Goal: Task Accomplishment & Management: Use online tool/utility

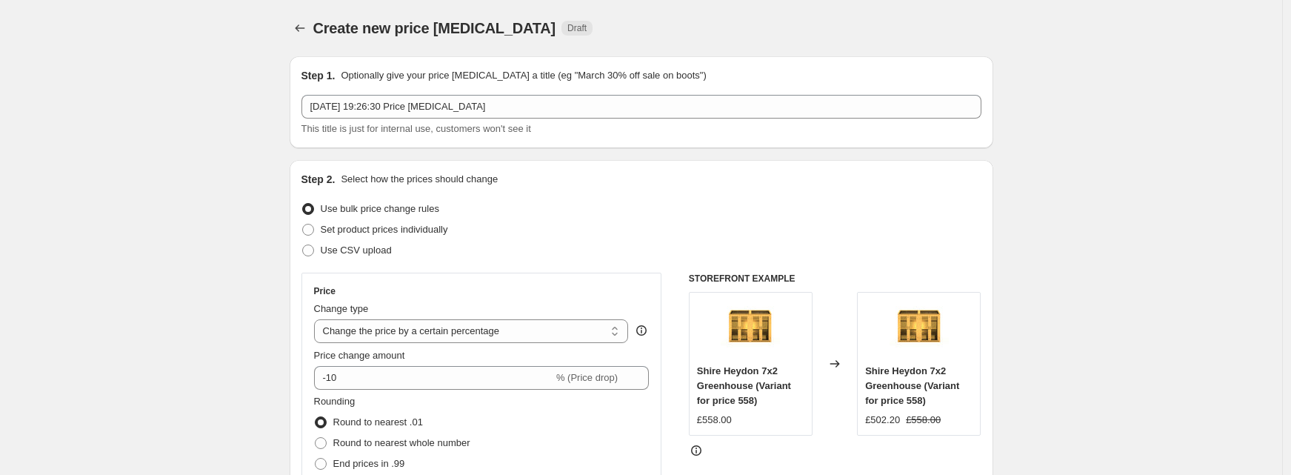
select select "percentage"
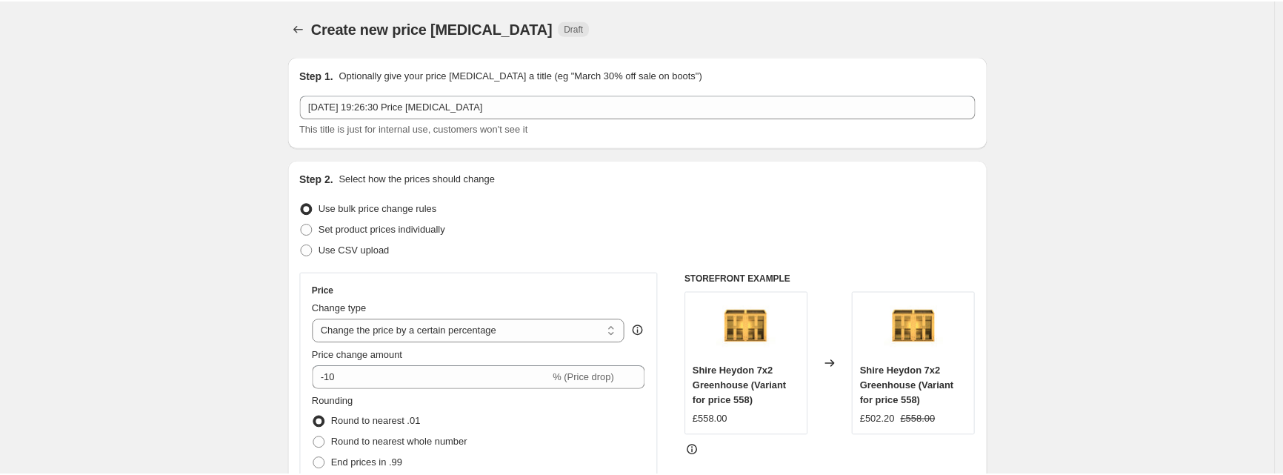
scroll to position [104, 0]
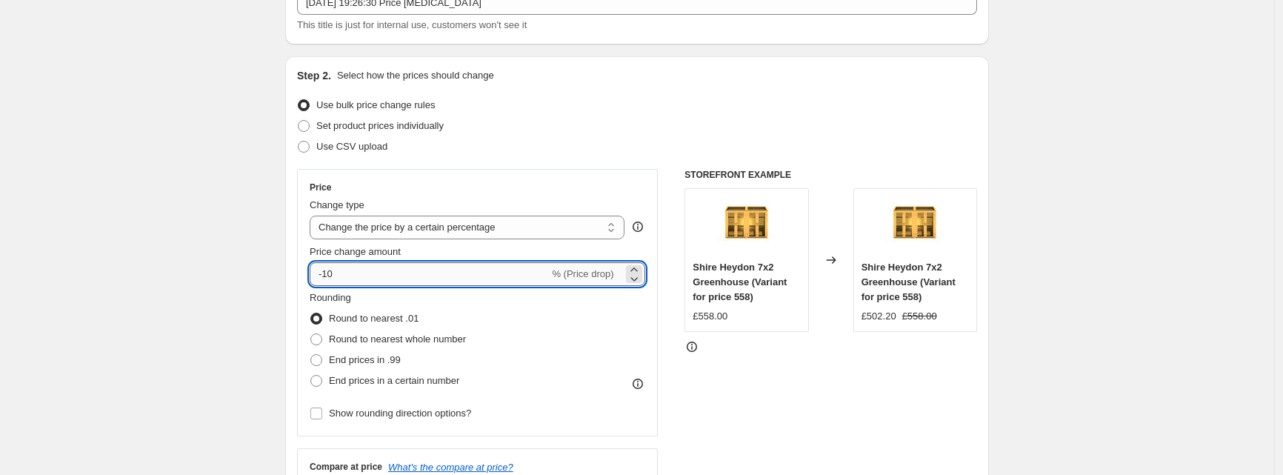
click at [450, 276] on input "-10" at bounding box center [429, 274] width 239 height 24
type input "-1"
type input "-34"
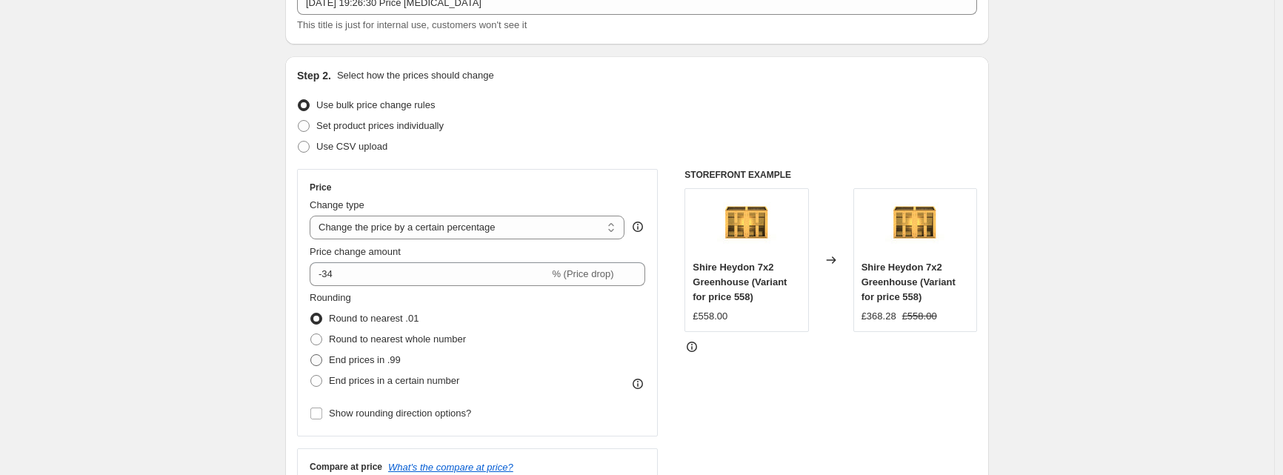
click at [391, 360] on span "End prices in .99" at bounding box center [365, 359] width 72 height 11
click at [311, 355] on input "End prices in .99" at bounding box center [310, 354] width 1 height 1
radio input "true"
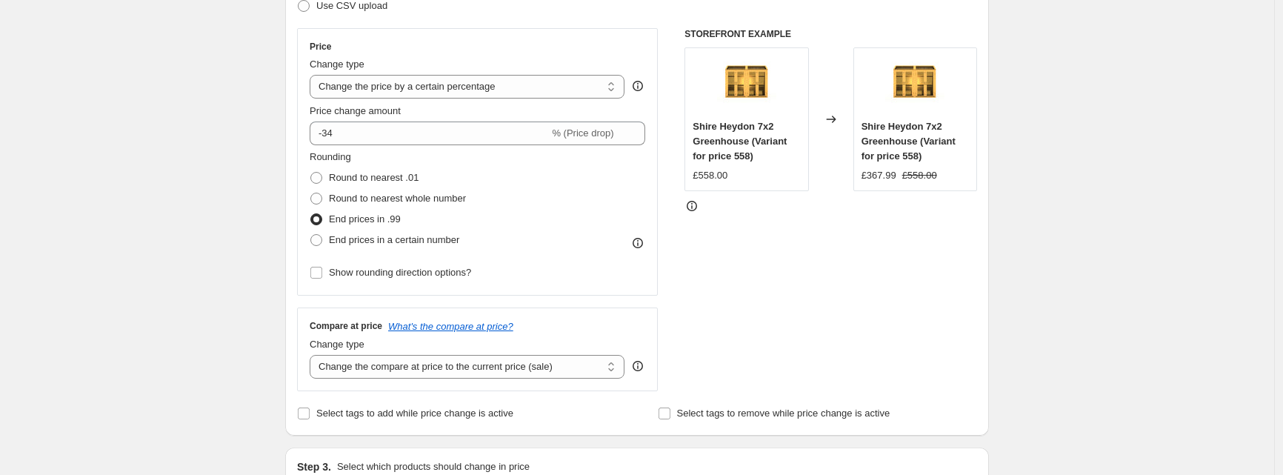
scroll to position [247, 0]
click at [392, 365] on select "Change the compare at price to the current price (sale) Change the compare at p…" at bounding box center [467, 365] width 315 height 24
select select "remove"
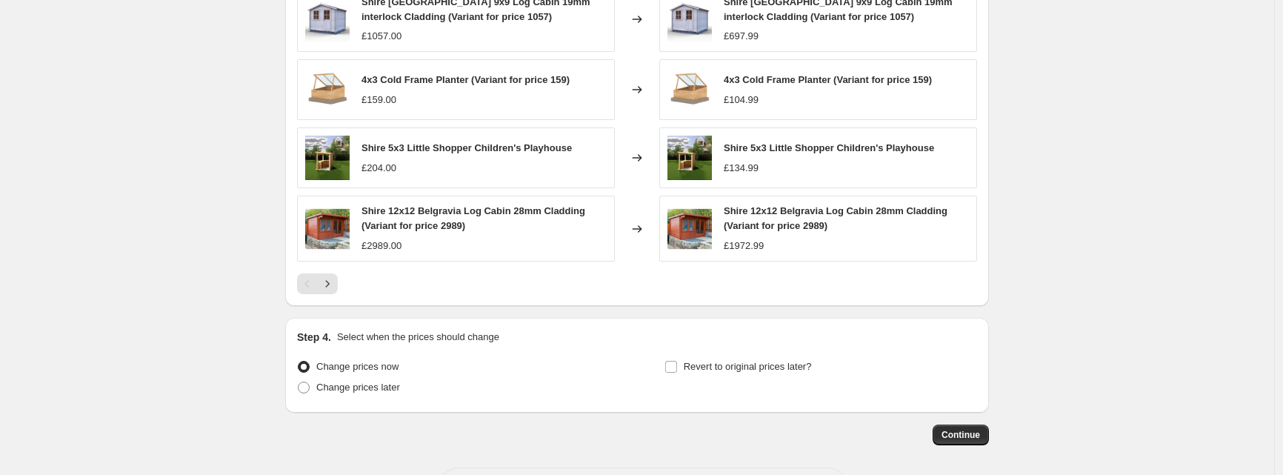
scroll to position [964, 0]
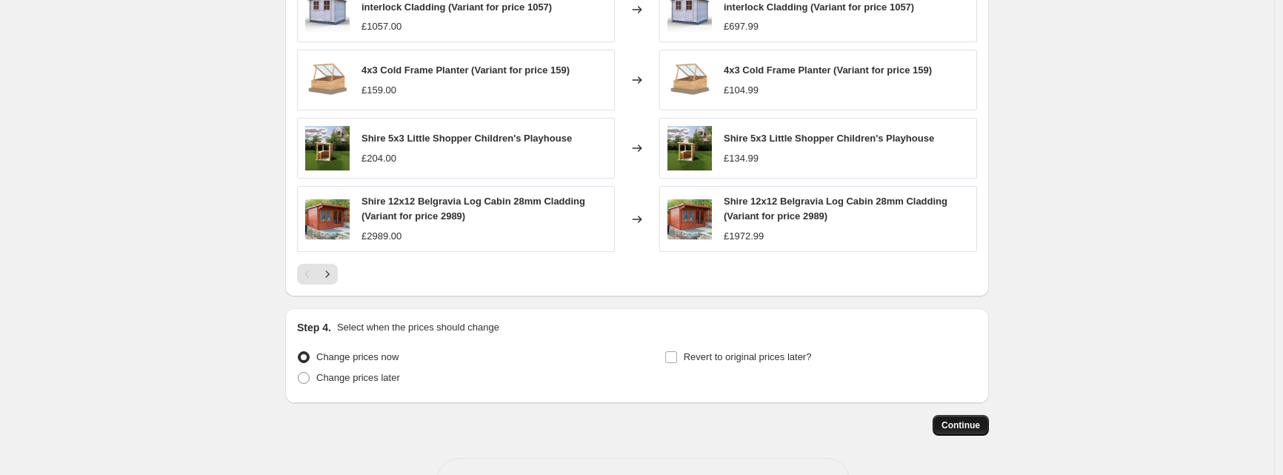
click at [963, 425] on span "Continue" at bounding box center [960, 425] width 39 height 12
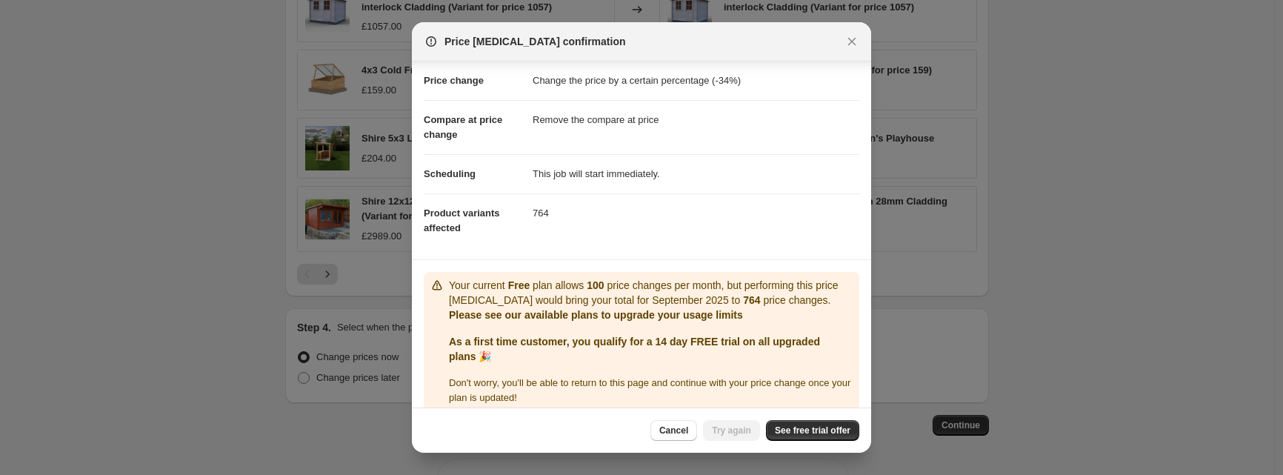
scroll to position [57, 0]
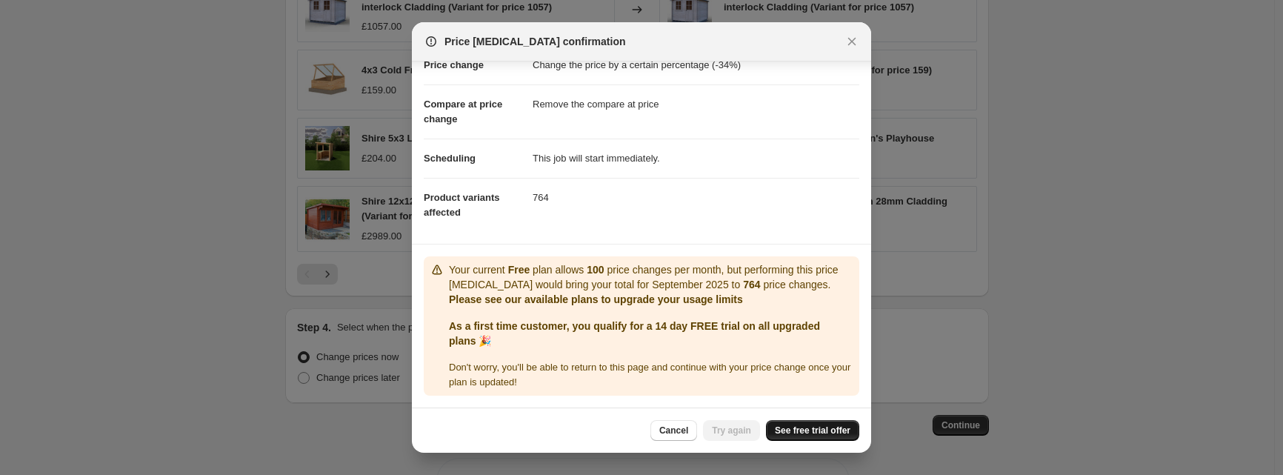
click at [803, 435] on span "See free trial offer" at bounding box center [813, 430] width 76 height 12
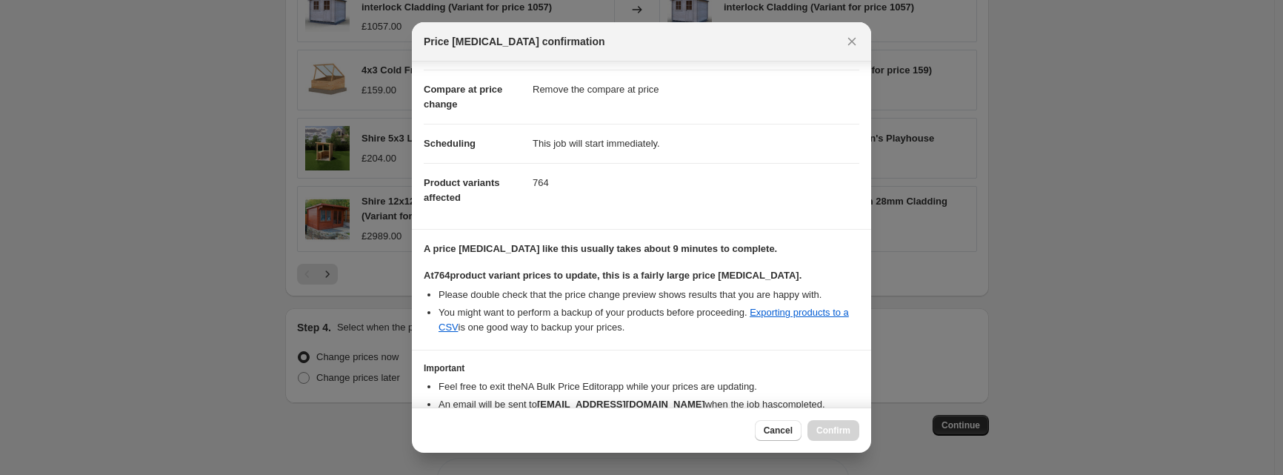
scroll to position [139, 0]
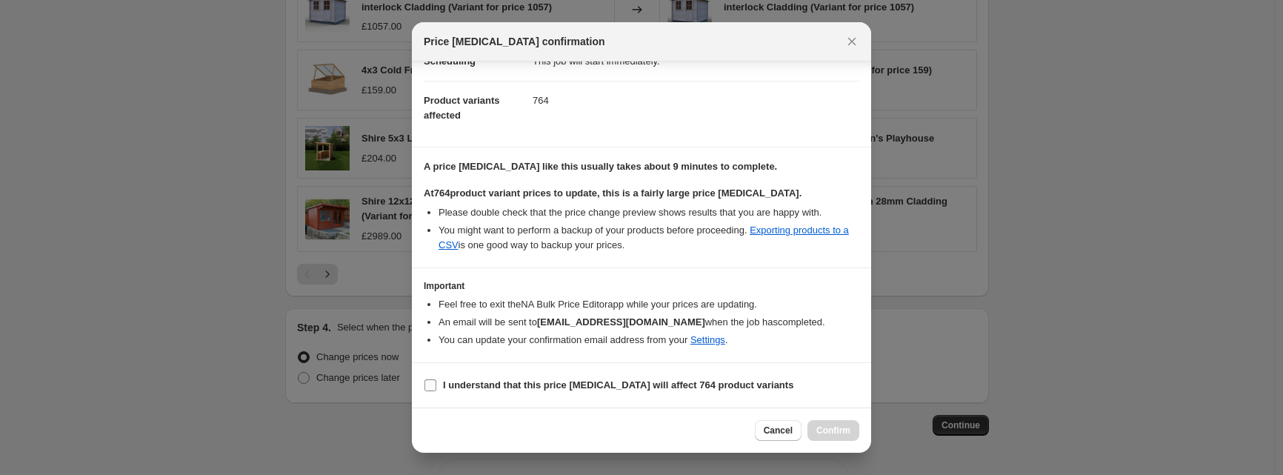
click at [496, 378] on span "I understand that this price change job will affect 764 product variants" at bounding box center [618, 385] width 350 height 15
click at [436, 379] on input "I understand that this price change job will affect 764 product variants" at bounding box center [430, 385] width 12 height 12
checkbox input "true"
click at [839, 430] on span "Confirm" at bounding box center [833, 430] width 34 height 12
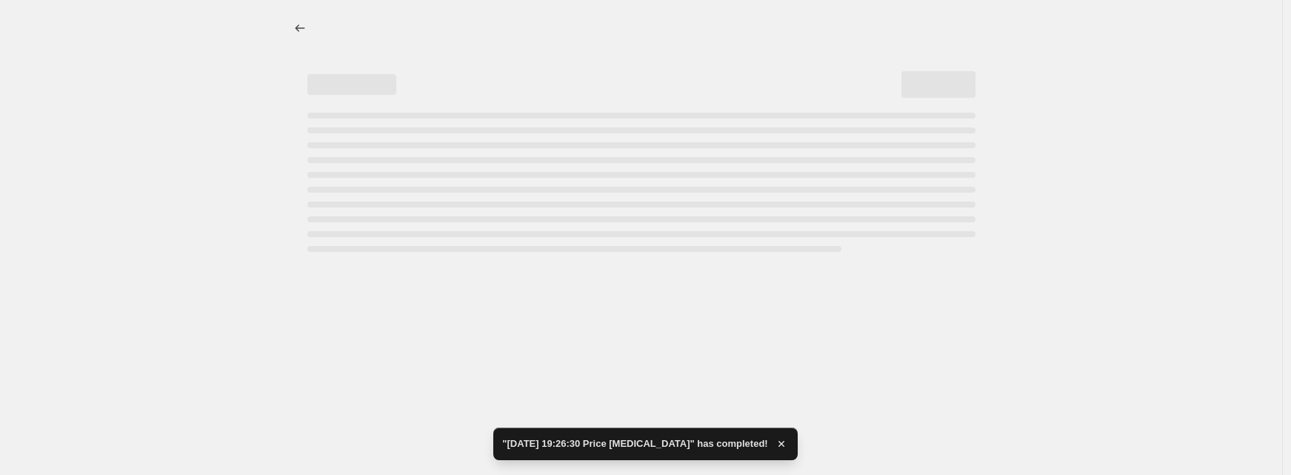
select select "percentage"
select select "remove"
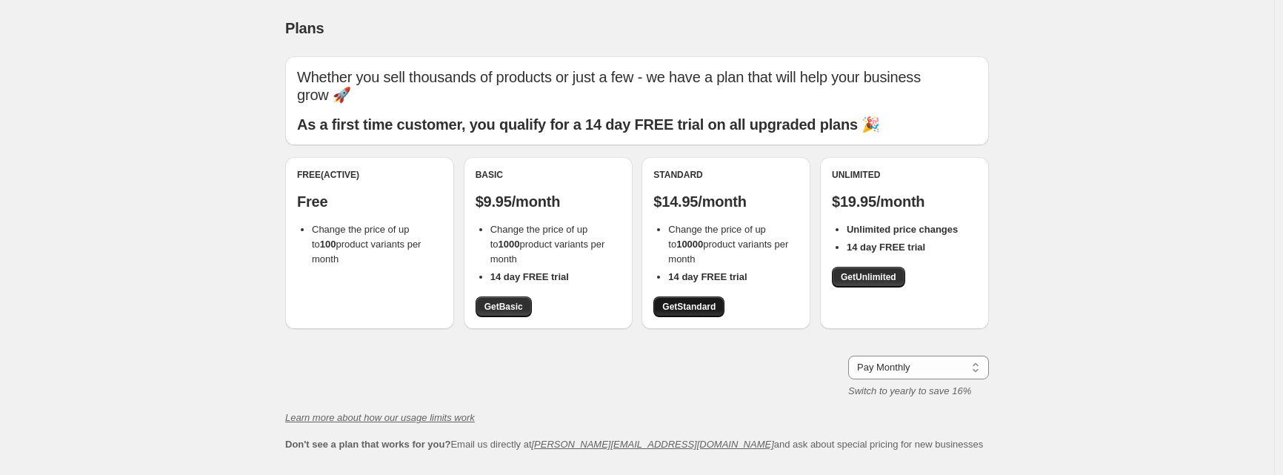
click at [706, 301] on span "Get Standard" at bounding box center [688, 307] width 53 height 12
